Goal: Transaction & Acquisition: Purchase product/service

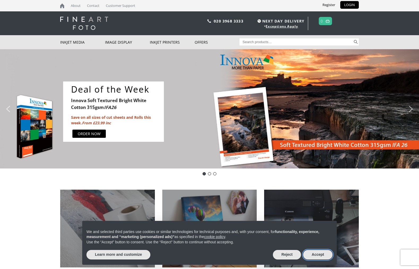
click at [310, 254] on button "Accept" at bounding box center [317, 255] width 29 height 10
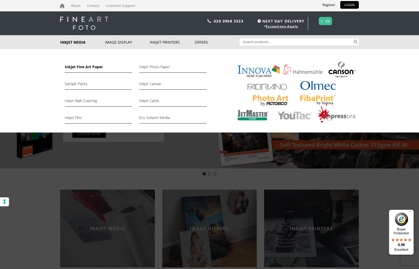
click at [71, 65] on link "Inkjet Fine Art Paper" at bounding box center [98, 68] width 67 height 9
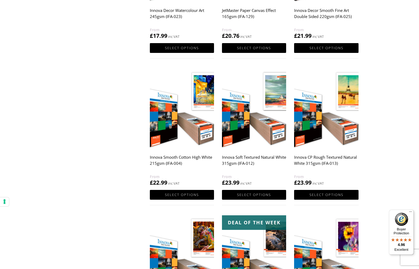
scroll to position [337, 0]
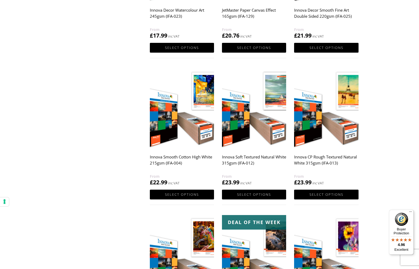
click at [246, 133] on img at bounding box center [254, 109] width 64 height 80
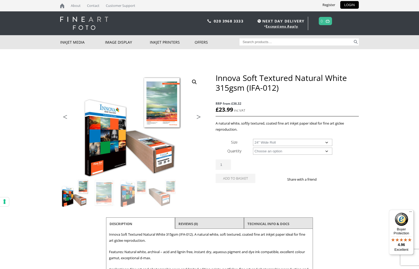
select select "24-wide-roll"
select select "15m"
select select "24-wide-roll"
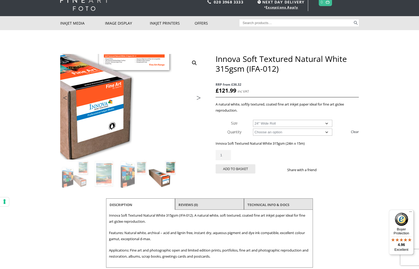
scroll to position [18, 0]
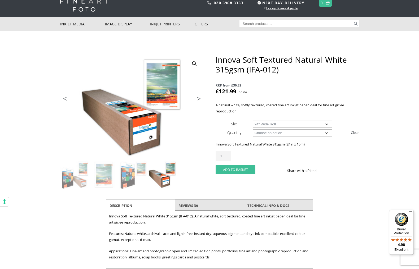
click at [225, 167] on button "Add to basket" at bounding box center [235, 169] width 40 height 9
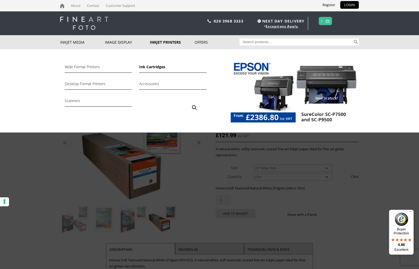
click at [153, 66] on link "Ink Cartridges" at bounding box center [172, 68] width 67 height 9
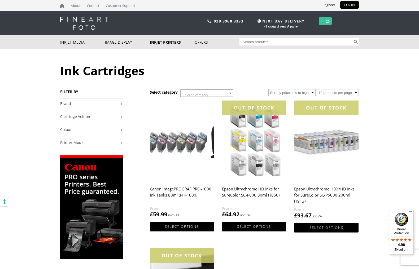
click at [329, 19] on img at bounding box center [327, 20] width 4 height 3
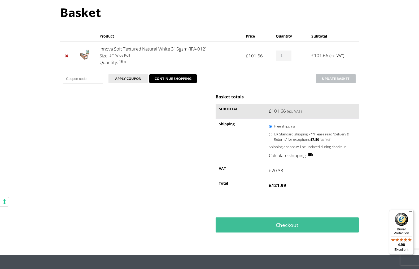
scroll to position [63, 0]
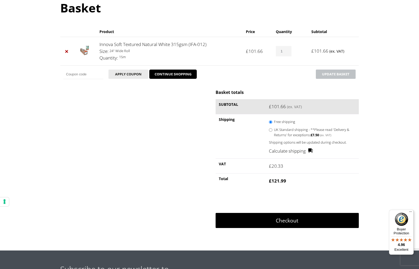
click at [257, 221] on link "Checkout" at bounding box center [286, 220] width 143 height 15
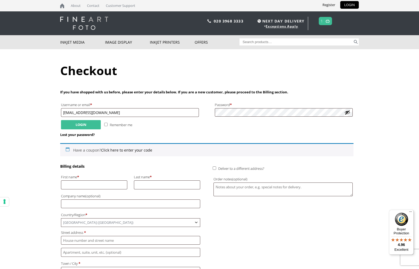
click at [85, 121] on button "Login" at bounding box center [81, 124] width 40 height 9
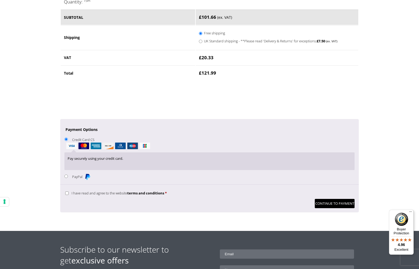
scroll to position [351, 0]
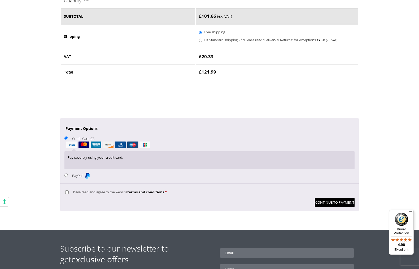
click at [69, 190] on label "I have read and agree to the website terms and conditions *" at bounding box center [115, 192] width 101 height 5
click at [69, 191] on input "I have read and agree to the website terms and conditions *" at bounding box center [66, 192] width 3 height 3
checkbox input "true"
click at [336, 198] on button "Continue to Payment" at bounding box center [334, 202] width 40 height 9
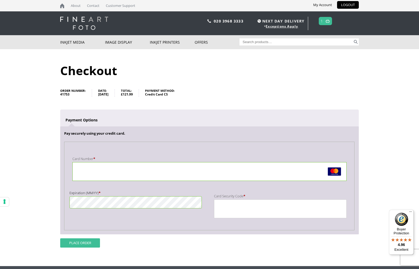
click at [88, 244] on button "Place order" at bounding box center [80, 243] width 40 height 9
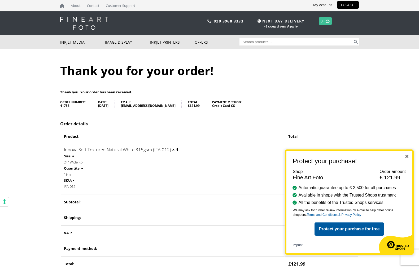
click at [358, 65] on body "NEXT DAY DELIVERY * Exceptions Apply About Contact Customer Support My Account …" at bounding box center [209, 134] width 419 height 269
